Goal: Information Seeking & Learning: Learn about a topic

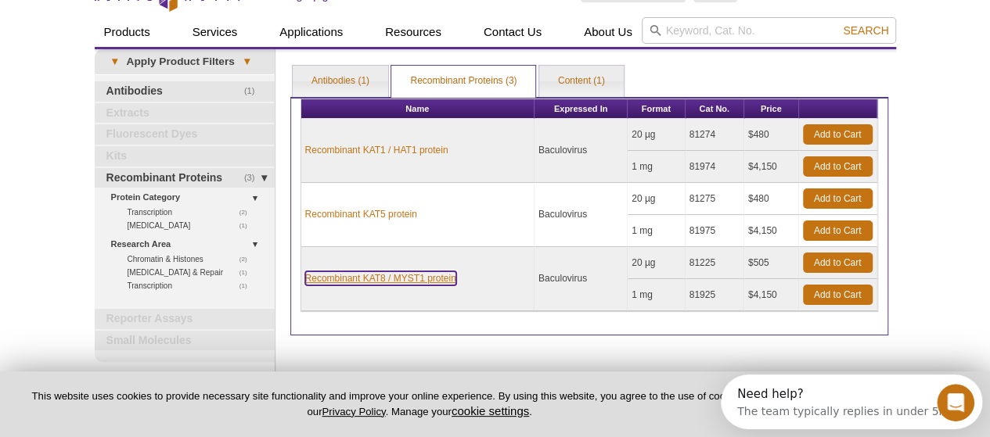
click at [402, 271] on link "Recombinant KAT8 / MYST1 protein" at bounding box center [380, 278] width 151 height 14
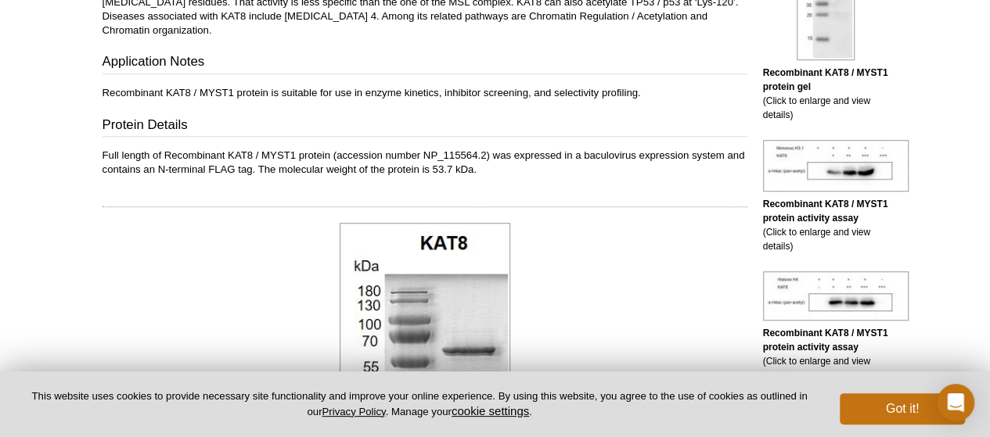
scroll to position [519, 0]
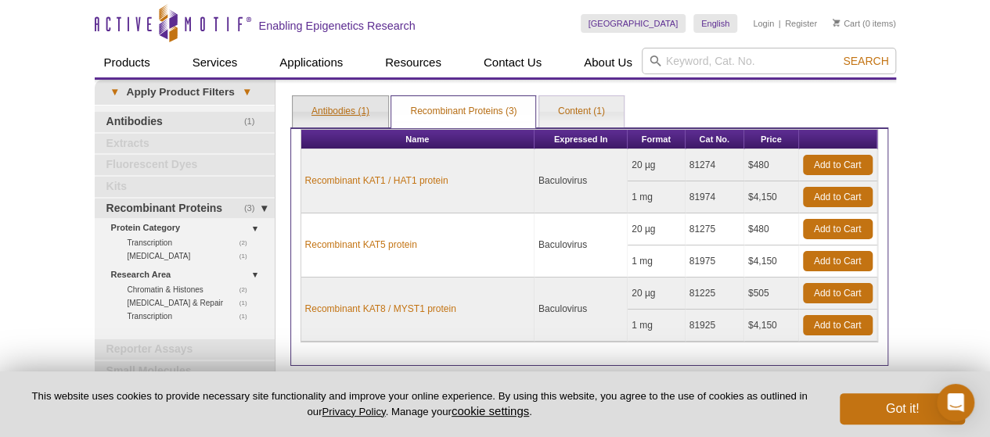
click at [339, 113] on link "Antibodies (1)" at bounding box center [340, 111] width 95 height 31
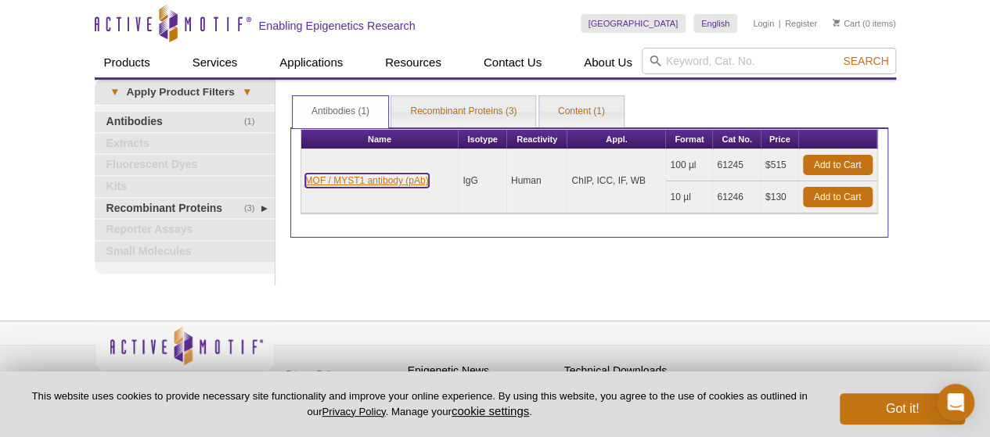
click at [339, 180] on link "MOF / MYST1 antibody (pAb)" at bounding box center [367, 181] width 124 height 14
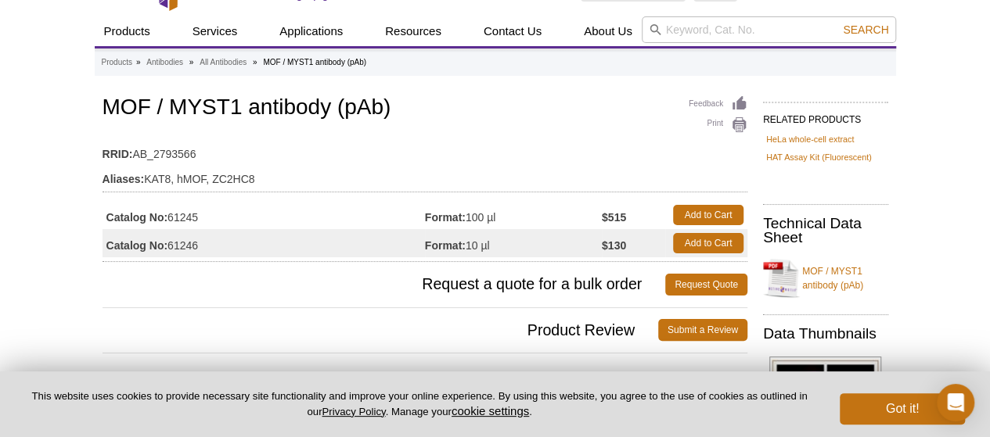
scroll to position [31, 0]
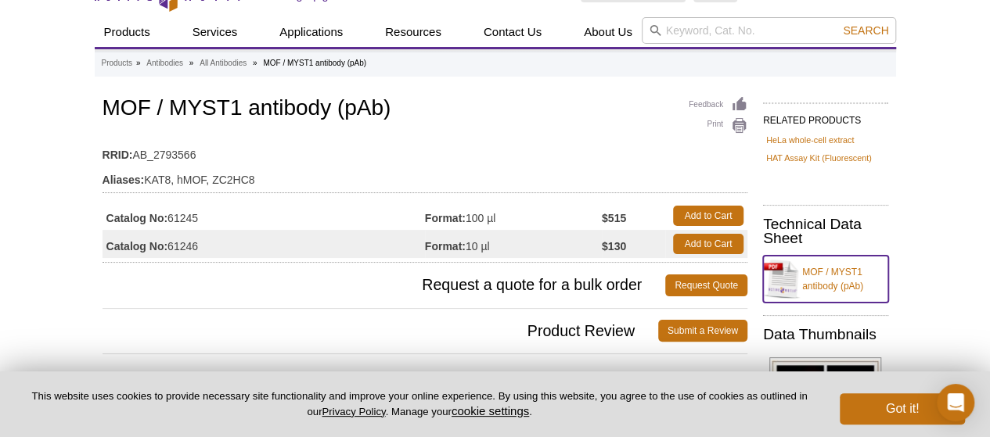
click at [814, 265] on link "MOF / MYST1 antibody (pAb)" at bounding box center [825, 279] width 125 height 47
